Goal: Information Seeking & Learning: Find specific fact

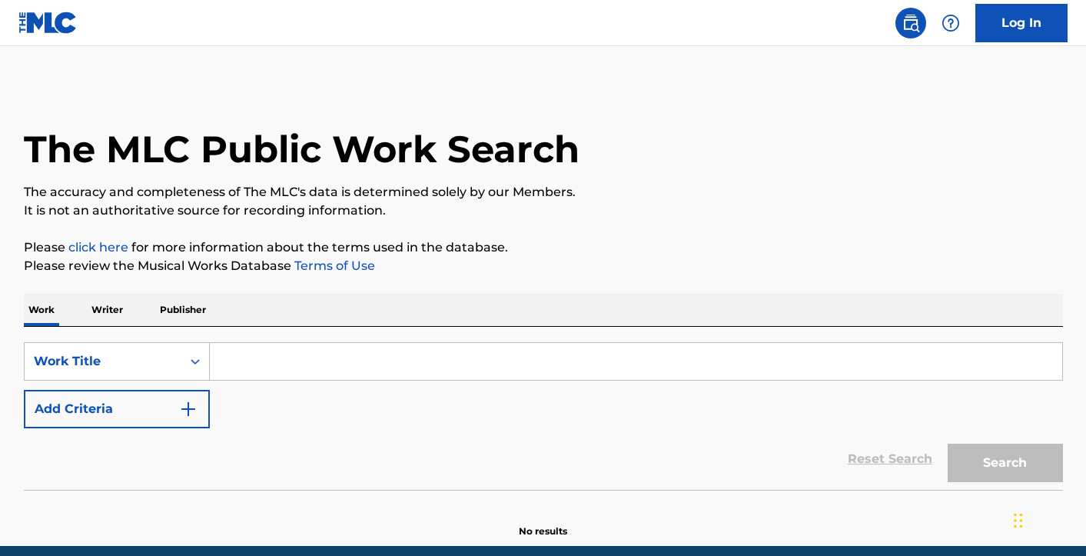
click at [328, 349] on input "Search Form" at bounding box center [636, 361] width 852 height 37
paste input "Tonight (I'm Gonna Have You)"
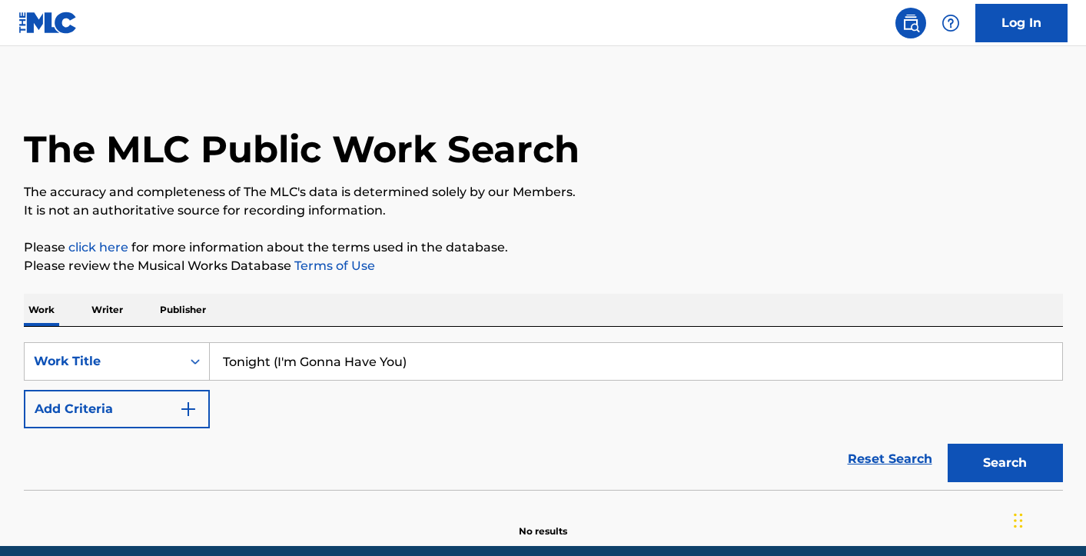
type input "Tonight (I'm Gonna Have You)"
click at [101, 413] on button "Add Criteria" at bounding box center [117, 409] width 186 height 38
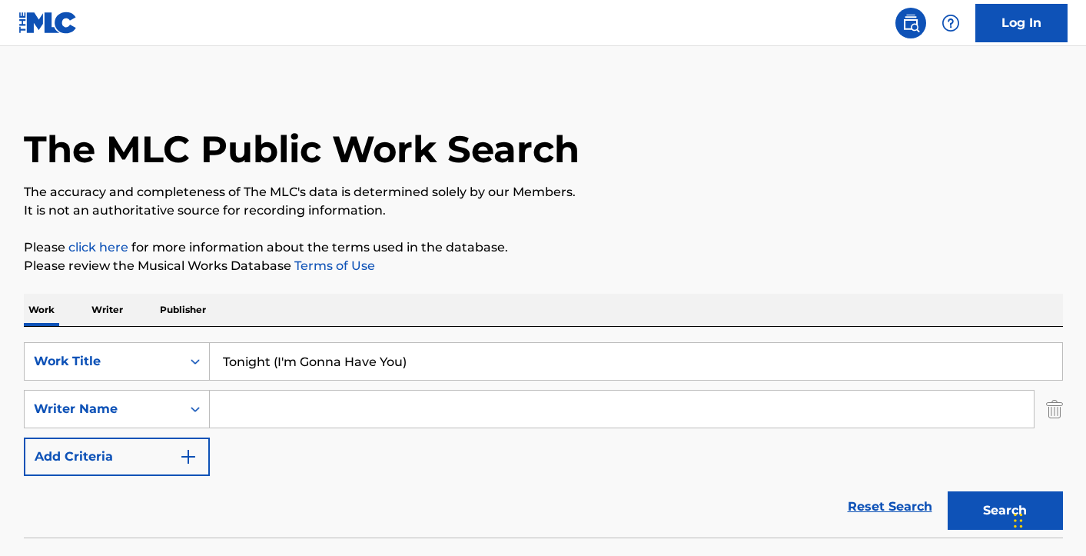
click at [303, 407] on input "Search Form" at bounding box center [622, 408] width 824 height 37
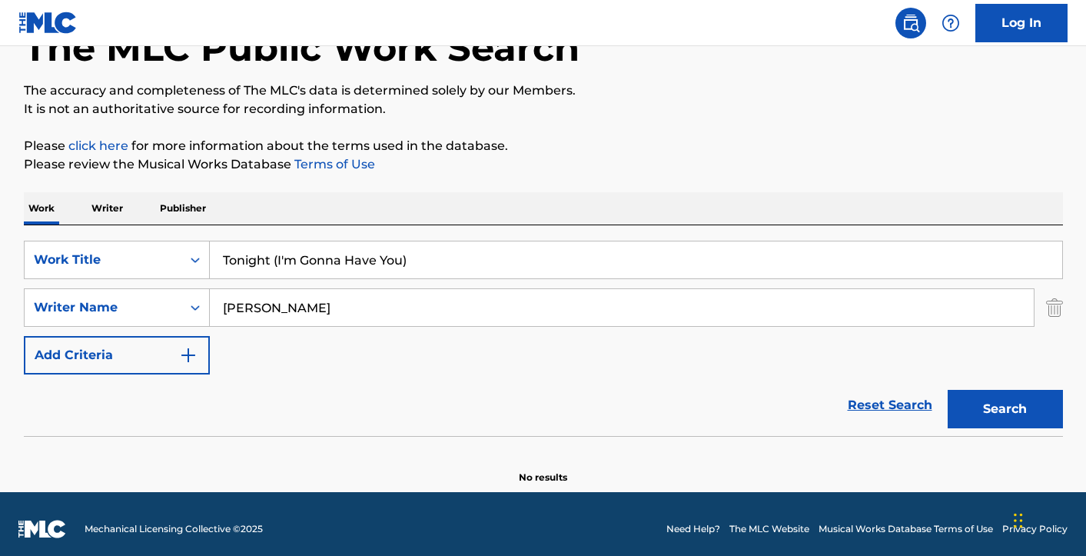
scroll to position [111, 0]
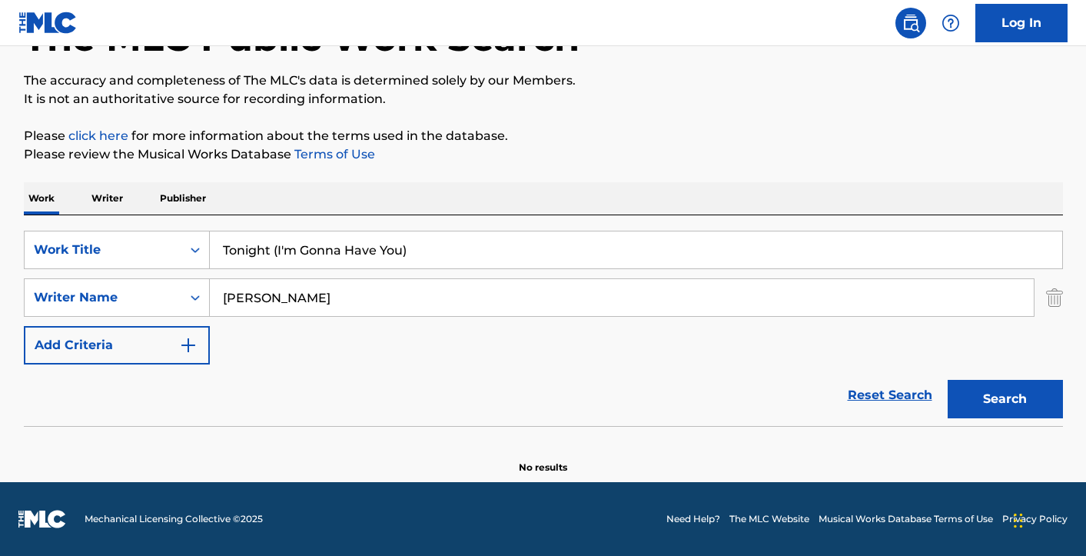
type input "[PERSON_NAME]"
click at [1006, 392] on button "Search" at bounding box center [1005, 399] width 115 height 38
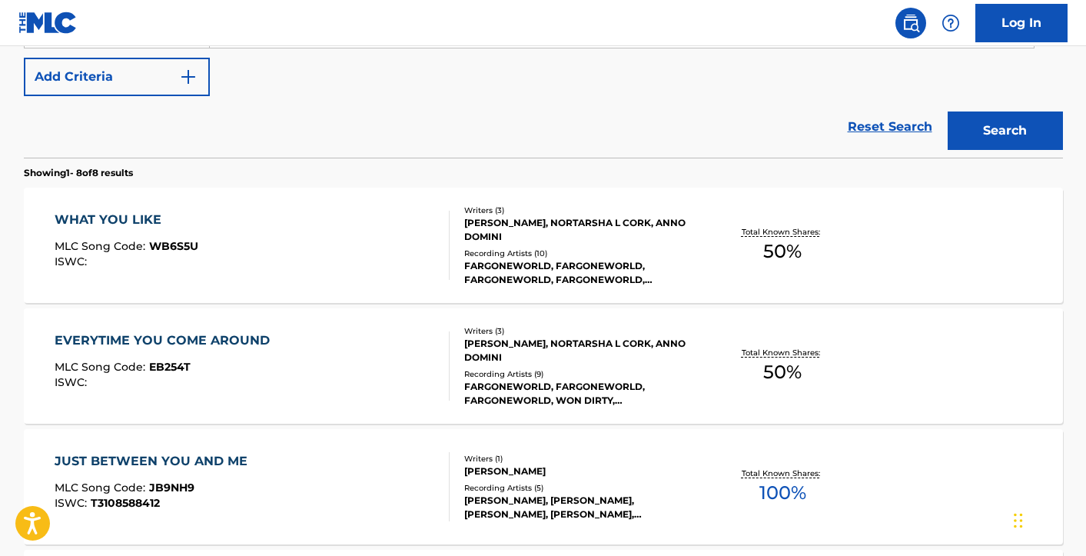
scroll to position [0, 0]
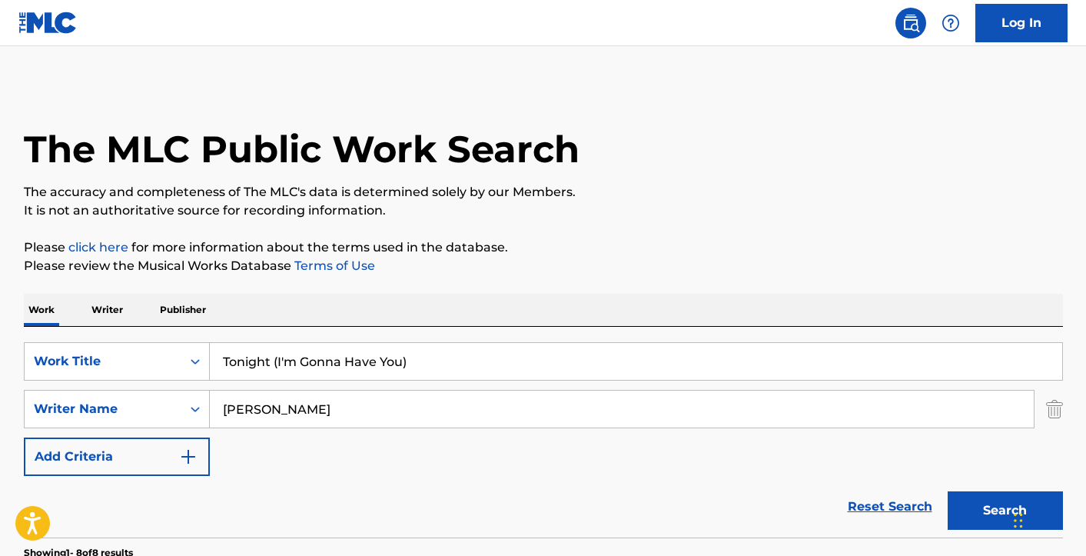
click at [454, 365] on input "Tonight (I'm Gonna Have You)" at bounding box center [636, 361] width 852 height 37
click at [276, 359] on input "Tonight (I'm Gonna Have You" at bounding box center [636, 361] width 852 height 37
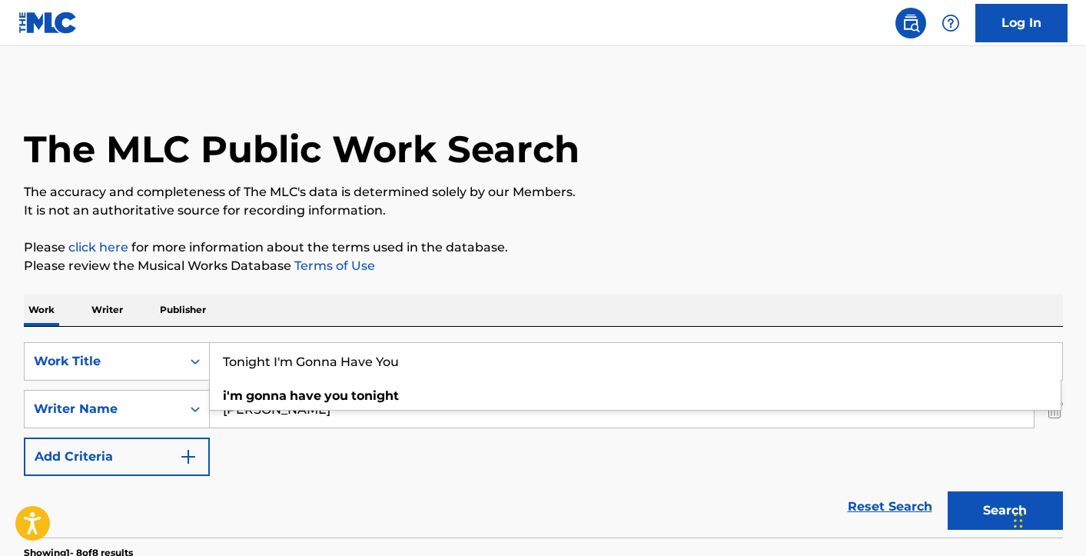
click at [970, 506] on button "Search" at bounding box center [1005, 510] width 115 height 38
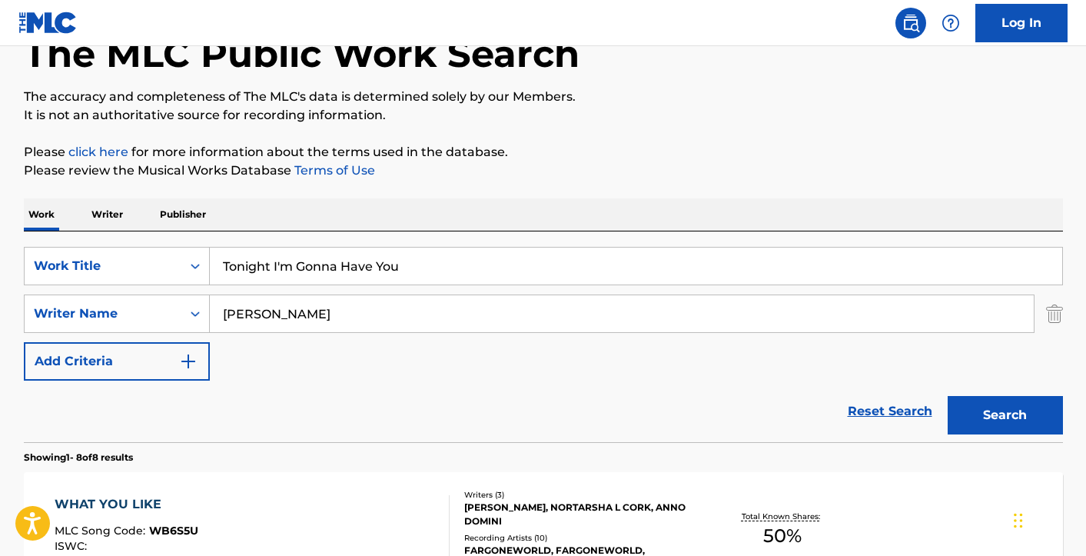
scroll to position [227, 0]
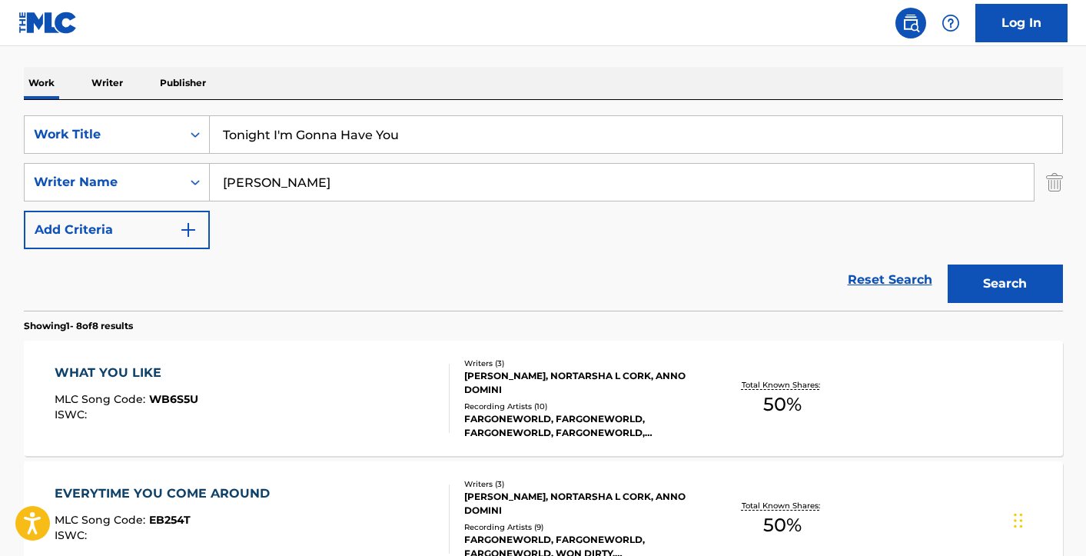
click at [412, 134] on input "Tonight I'm Gonna Have You" at bounding box center [636, 134] width 852 height 37
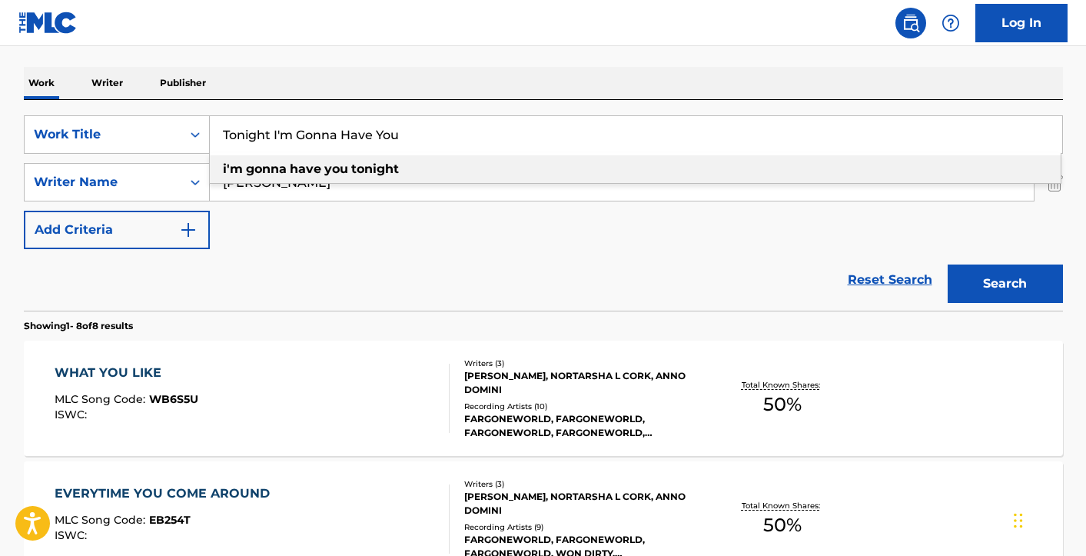
click at [412, 134] on input "Tonight I'm Gonna Have You" at bounding box center [636, 134] width 852 height 37
type input "Need somebody new"
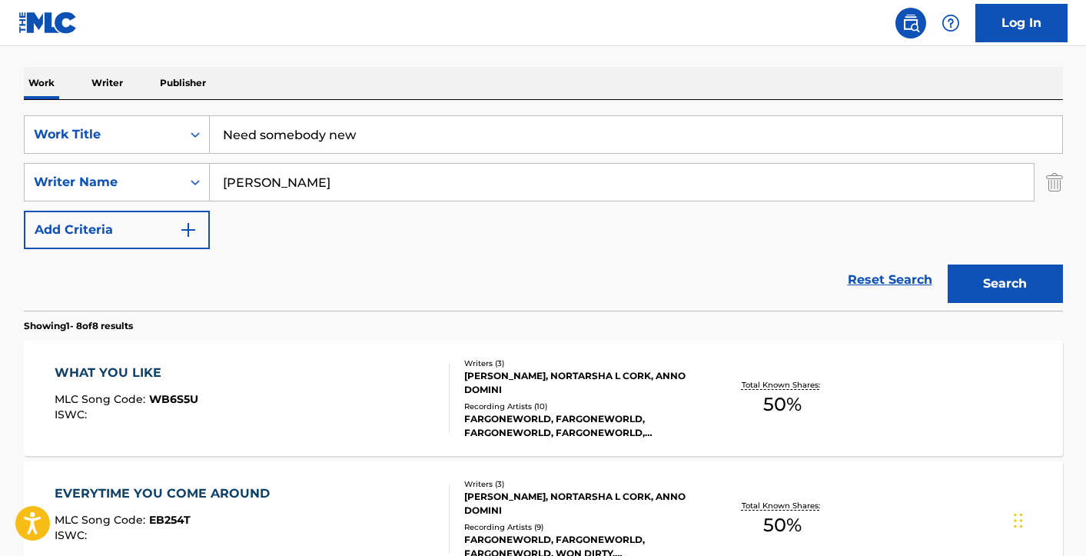
click at [317, 191] on input "[PERSON_NAME]" at bounding box center [622, 182] width 824 height 37
paste input "[PERSON_NAME]"
type input "[PERSON_NAME]"
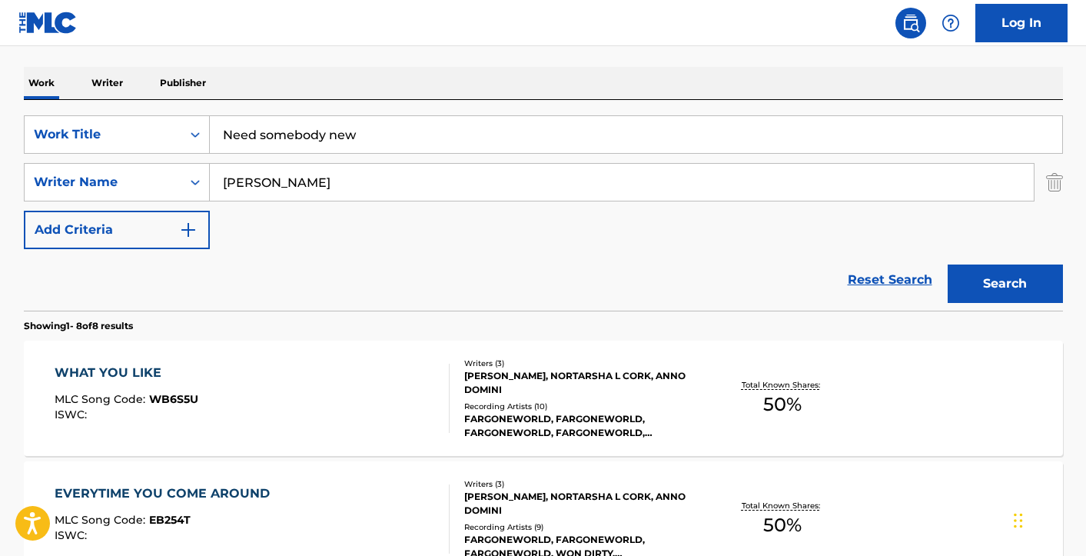
click at [1017, 295] on button "Search" at bounding box center [1005, 283] width 115 height 38
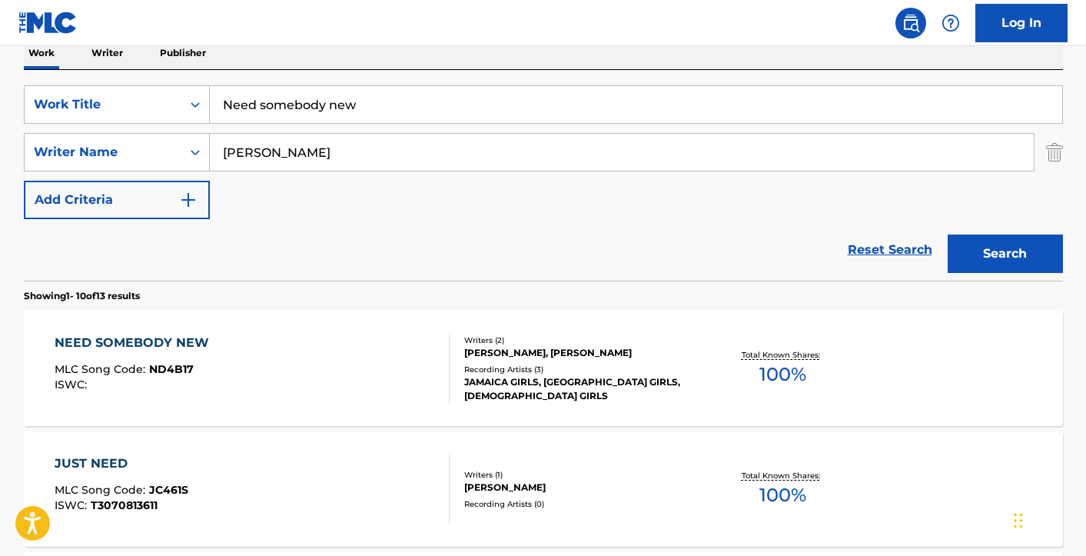
scroll to position [257, 0]
click at [526, 379] on div "JAMAICA GIRLS, [GEOGRAPHIC_DATA] GIRLS, [DEMOGRAPHIC_DATA] GIRLS" at bounding box center [580, 388] width 232 height 28
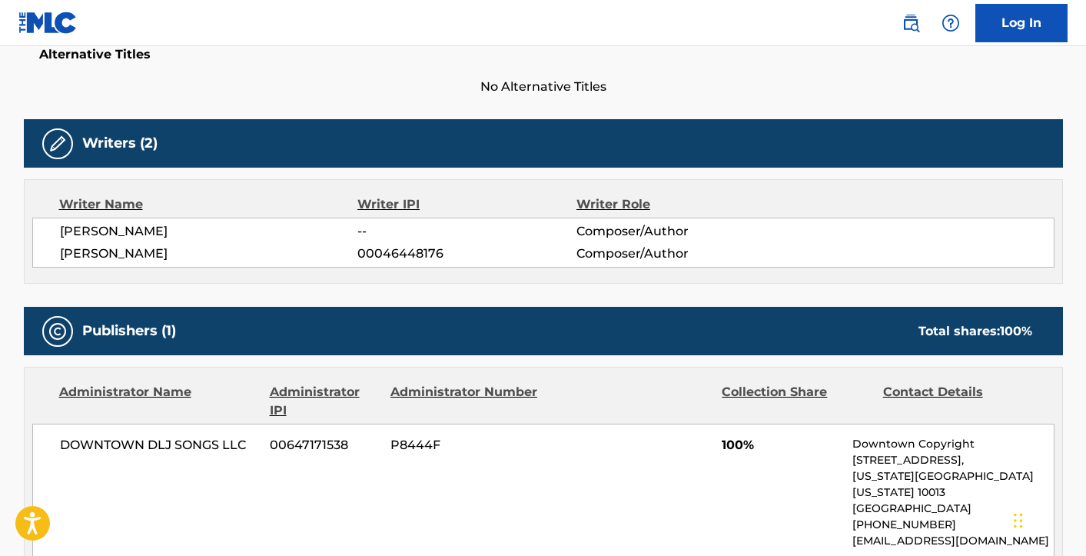
scroll to position [419, 0]
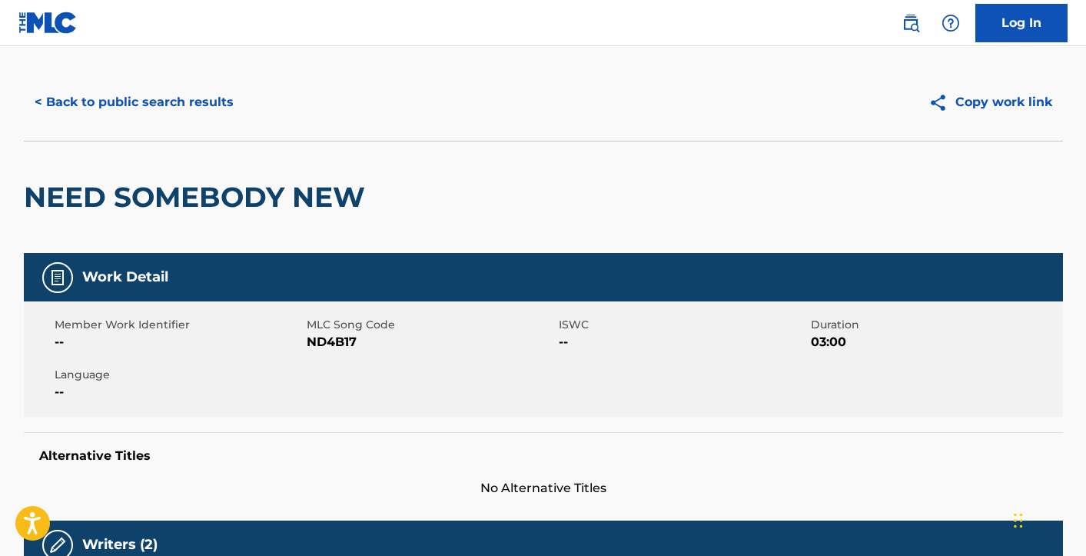
click at [141, 97] on button "< Back to public search results" at bounding box center [134, 102] width 221 height 38
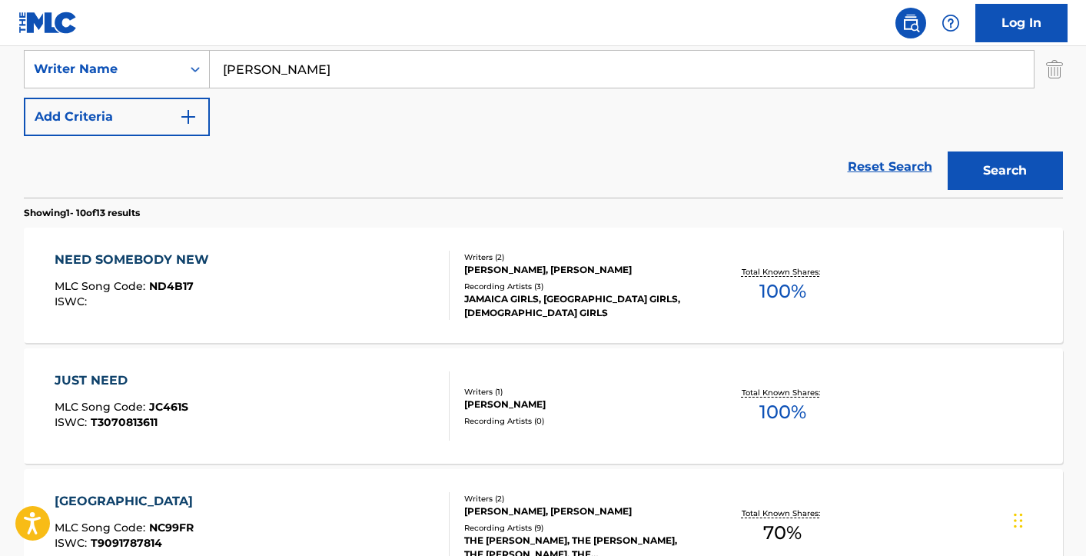
scroll to position [390, 0]
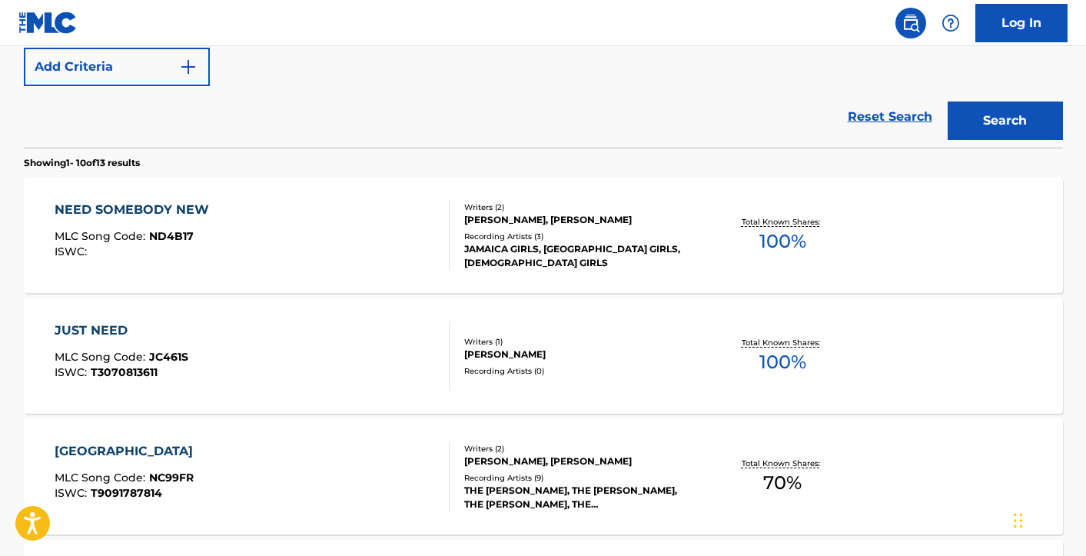
click at [585, 235] on div "Recording Artists ( 3 )" at bounding box center [580, 237] width 232 height 12
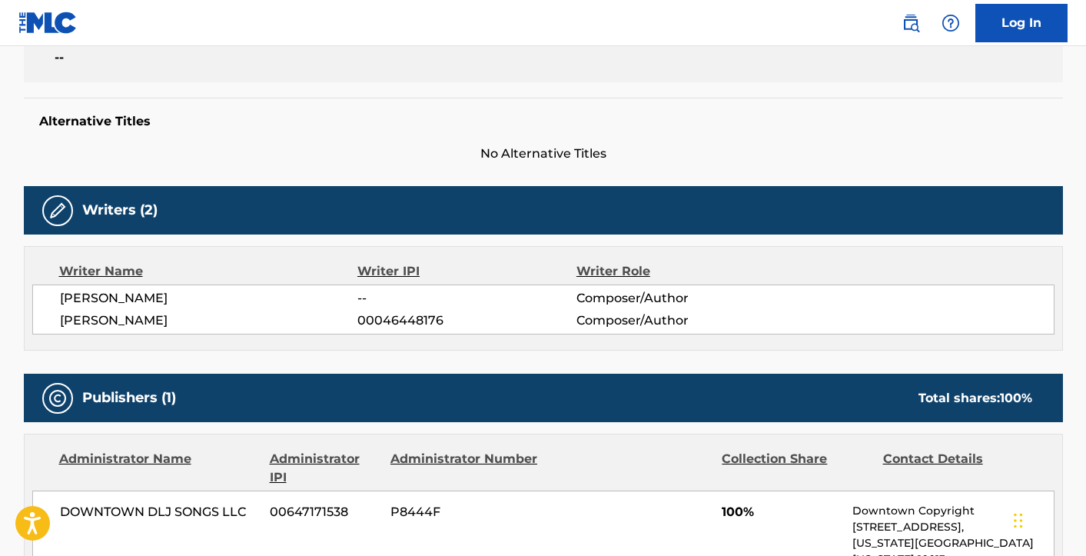
scroll to position [477, 0]
